Goal: Transaction & Acquisition: Purchase product/service

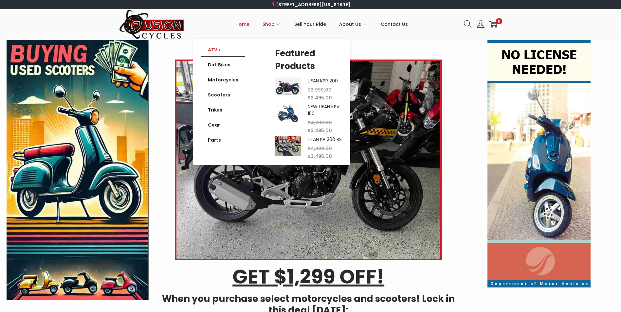
click at [218, 47] on link "ATVs" at bounding box center [223, 49] width 44 height 15
